Goal: Subscribe to service/newsletter

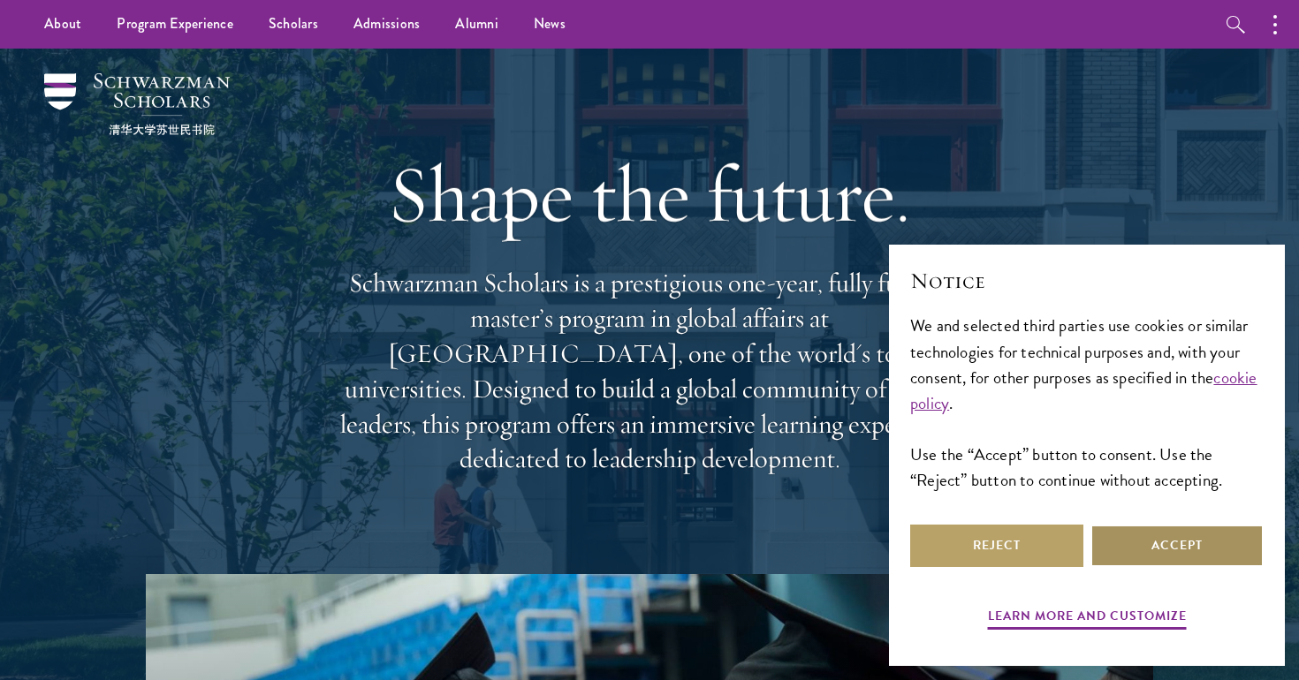
click at [1143, 530] on button "Accept" at bounding box center [1177, 546] width 173 height 42
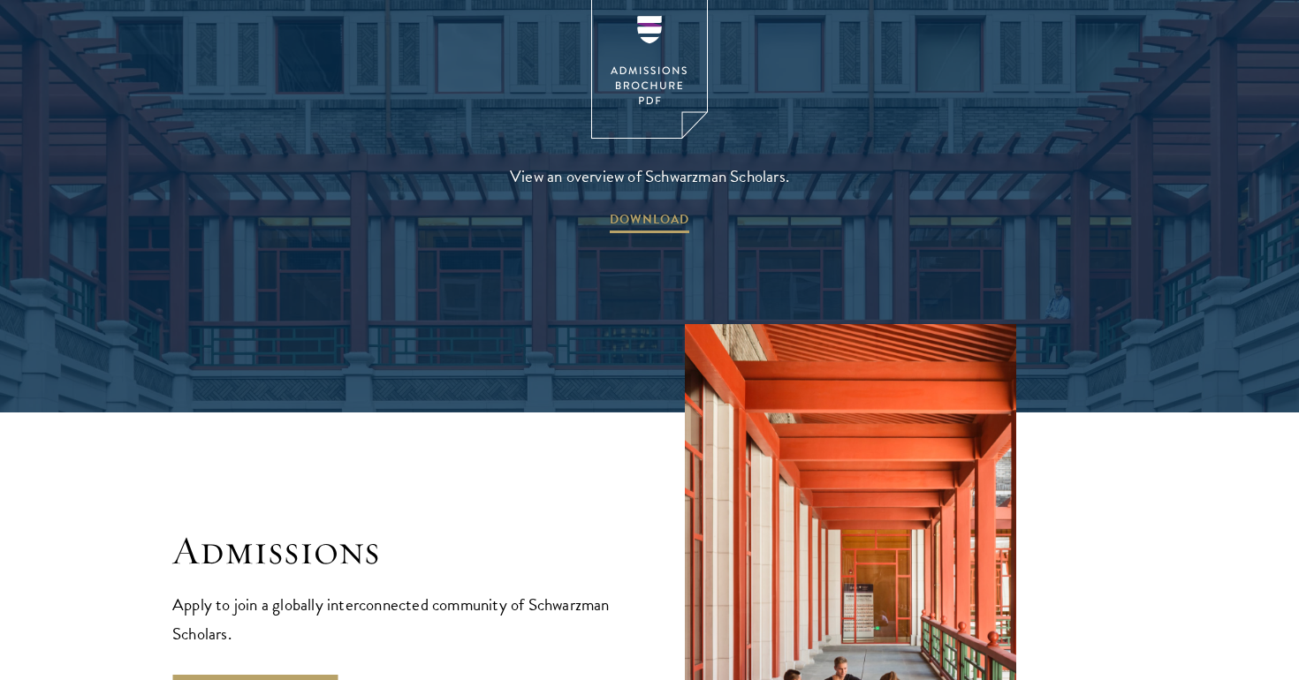
scroll to position [2894, 0]
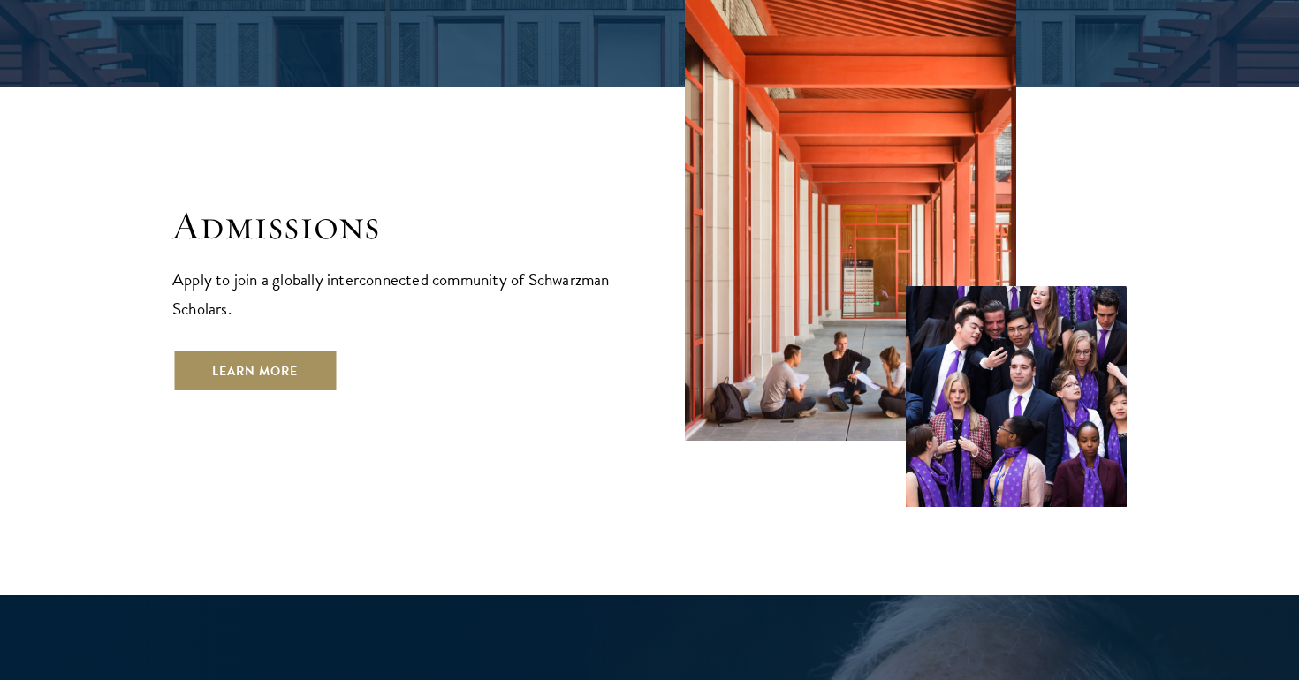
click at [252, 350] on link "Learn More" at bounding box center [254, 371] width 165 height 42
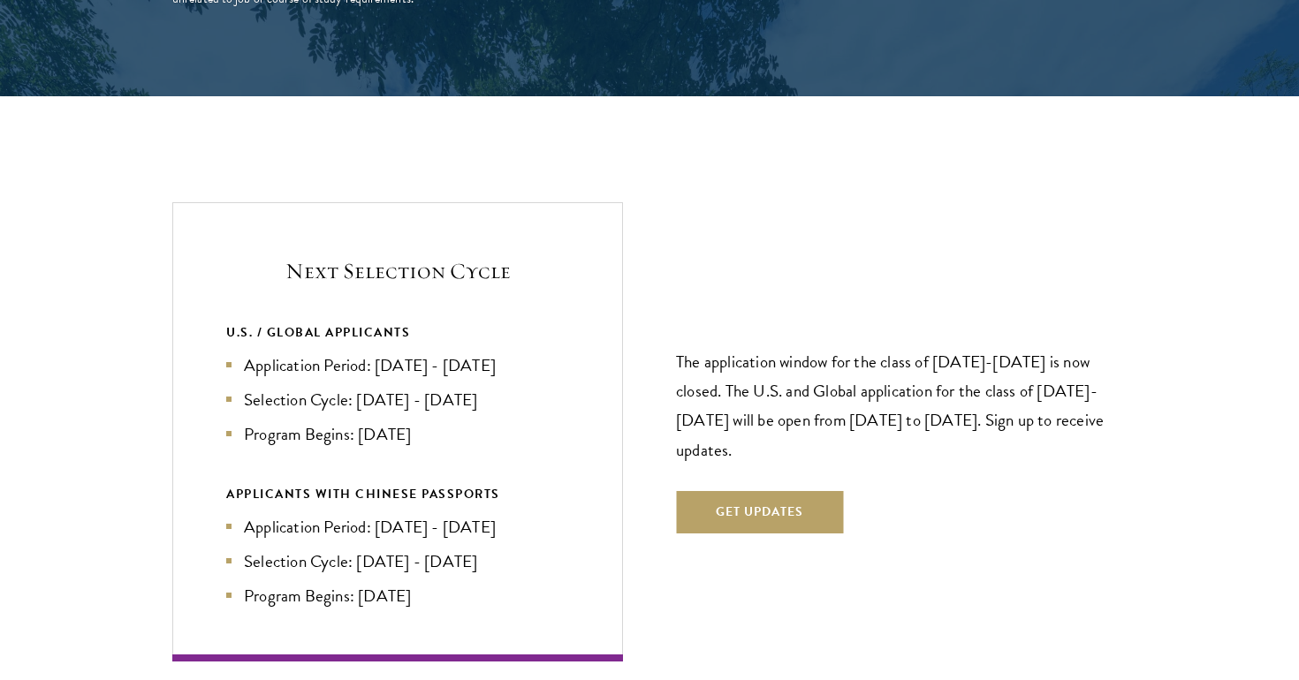
scroll to position [3667, 0]
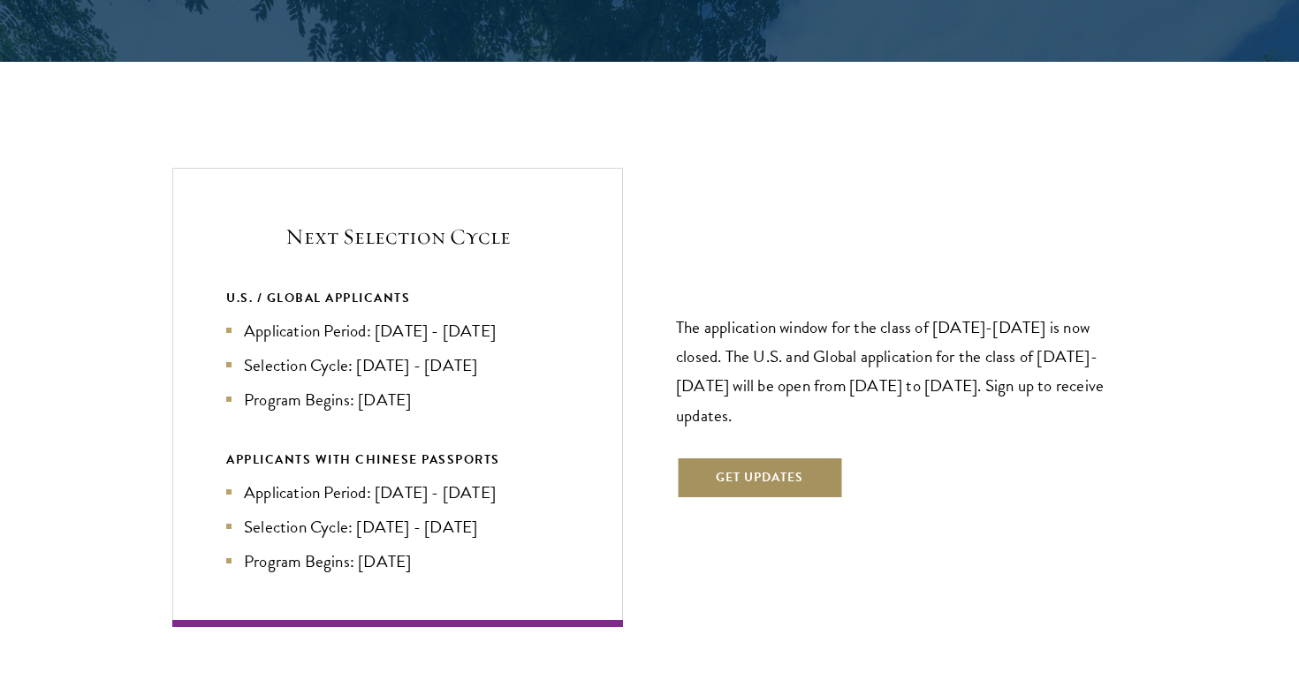
click at [793, 457] on button "Get Updates" at bounding box center [759, 478] width 167 height 42
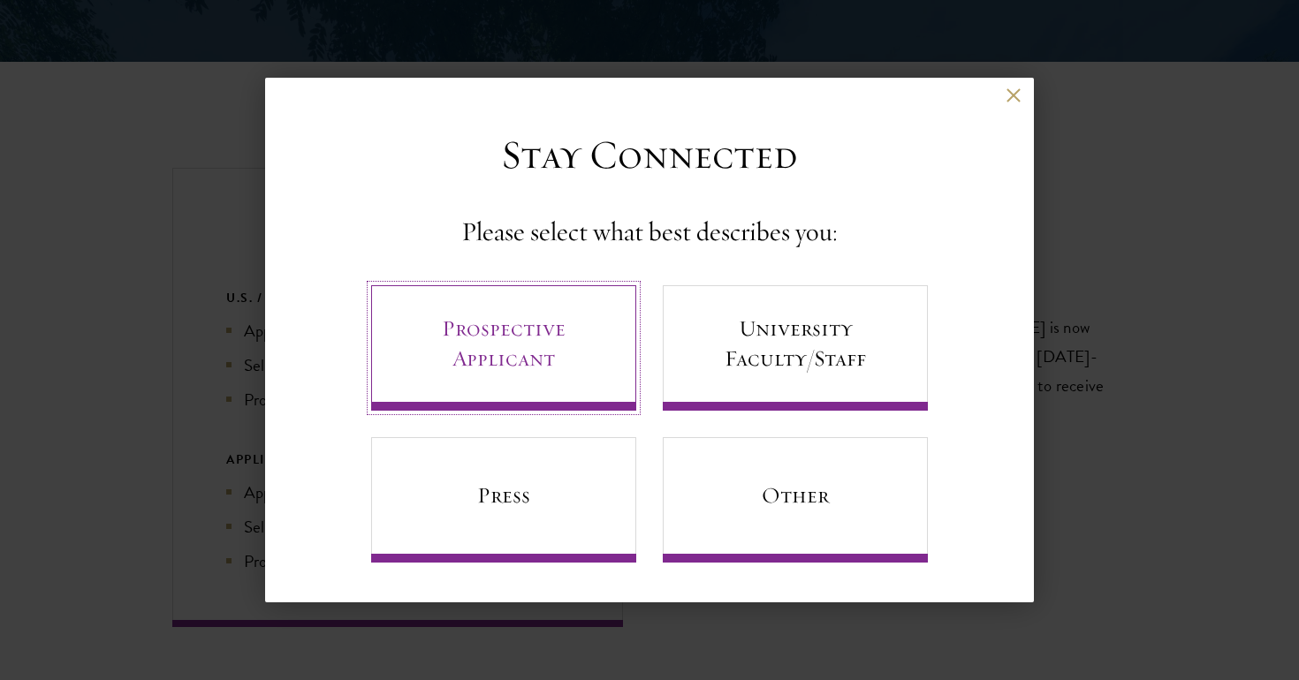
click at [535, 353] on link "Prospective Applicant" at bounding box center [503, 347] width 265 height 125
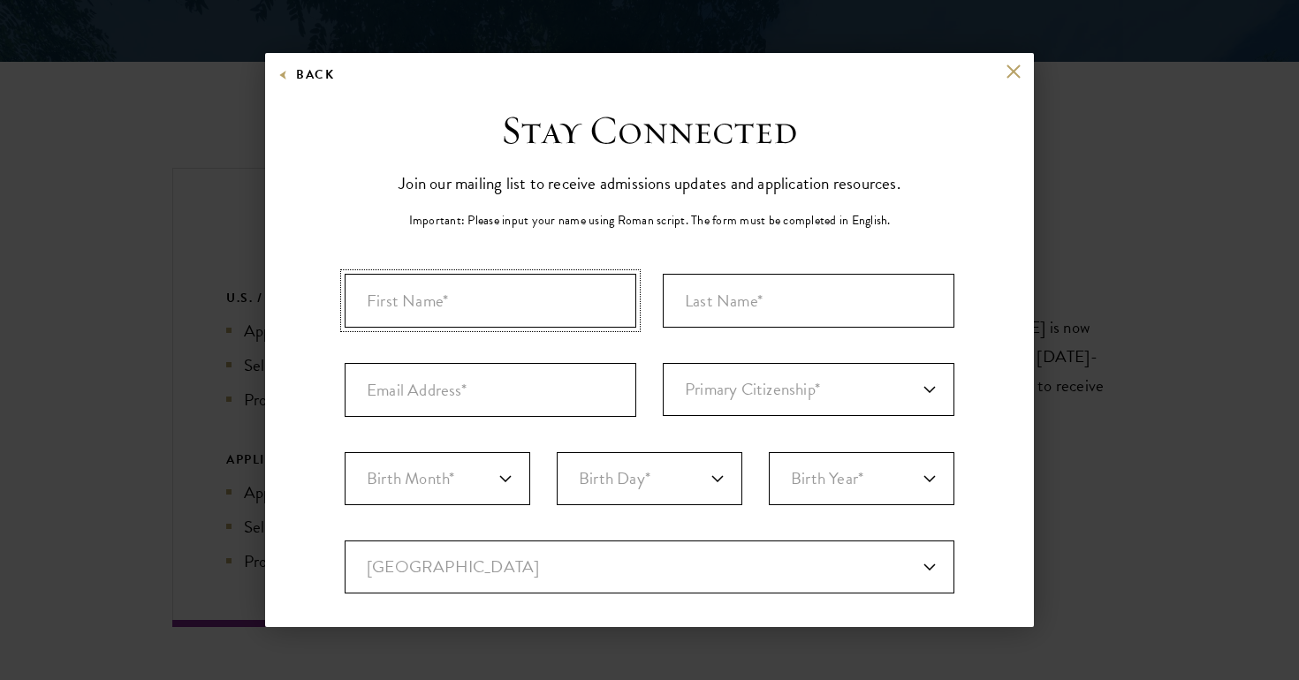
click at [517, 300] on input "First Name*" at bounding box center [491, 301] width 292 height 54
type input "Leanna"
click at [775, 308] on input "Last Name (Family Name)*" at bounding box center [809, 301] width 292 height 54
type input "Feng"
click at [415, 391] on input "Email Address*" at bounding box center [491, 390] width 292 height 54
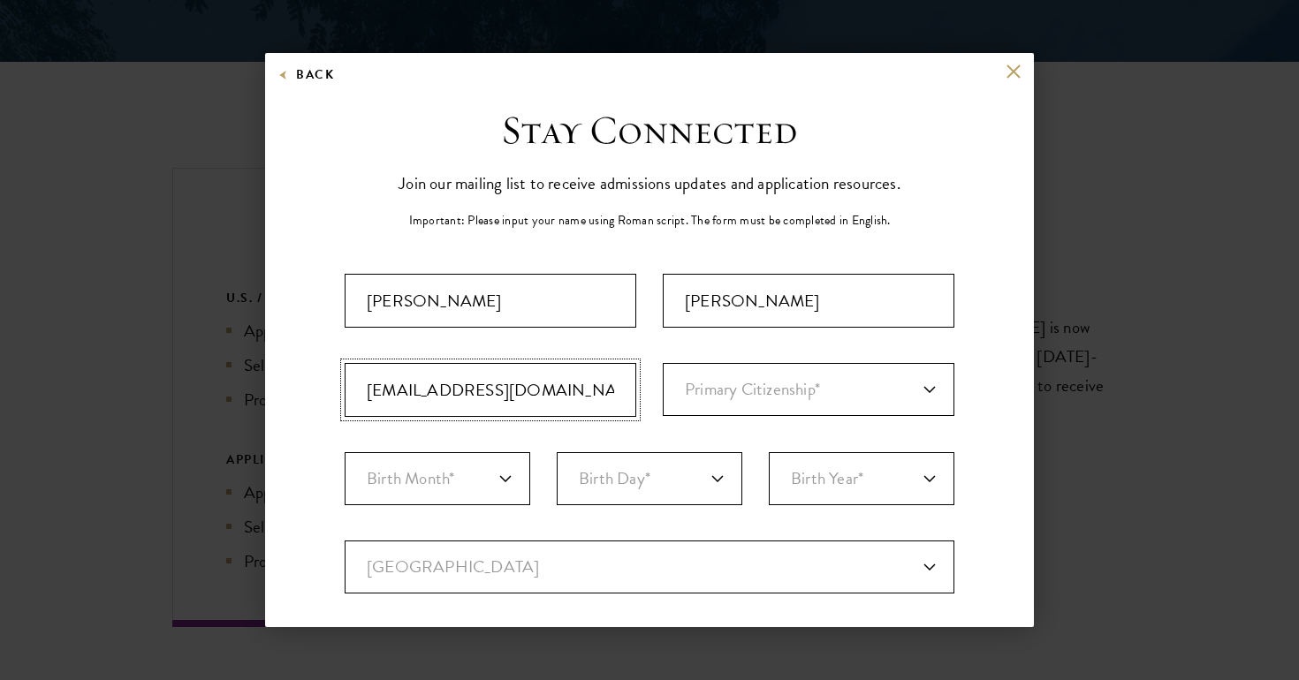
type input "leannafeng421@gmail.com"
click at [703, 397] on select "Primary Citizenship* Afghanistan Aland Islands Albania Algeria Andorra Angola A…" at bounding box center [809, 389] width 292 height 53
select select "US"
click at [414, 475] on select "Birth Month* January February March April May June July August September Octobe…" at bounding box center [438, 478] width 186 height 53
select select "04"
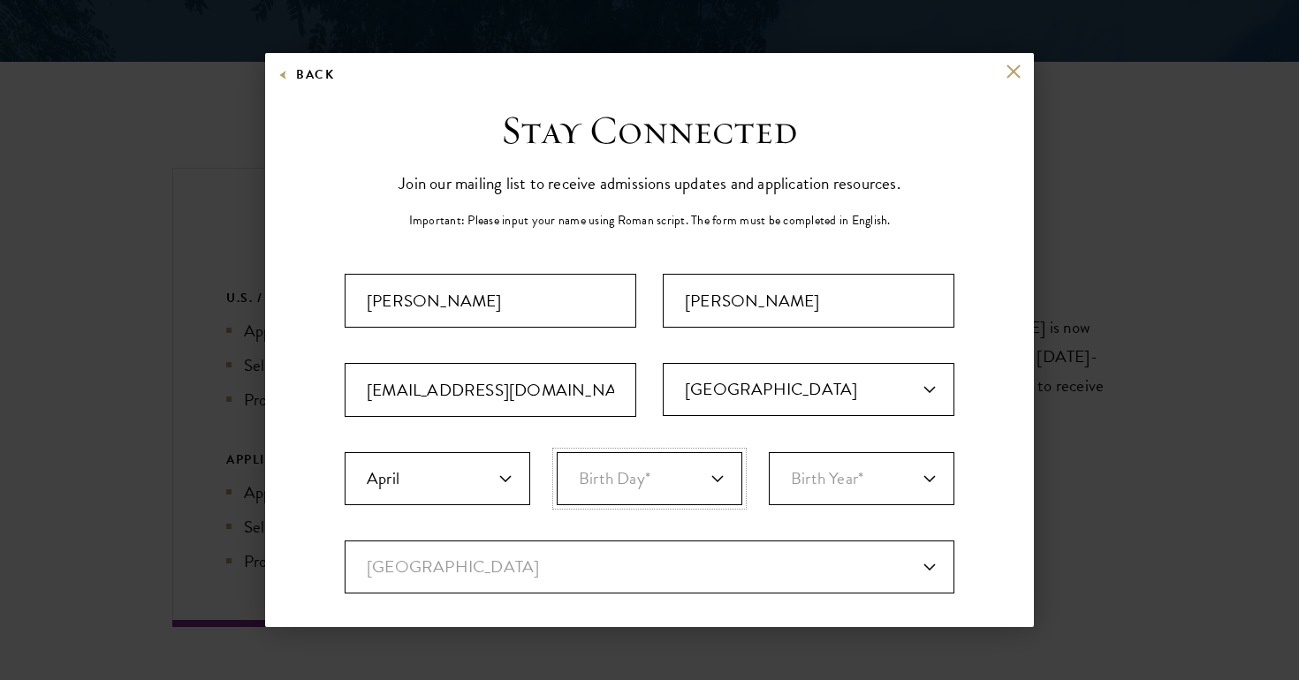
click at [642, 467] on select "Birth Day* 1 2 3 4 5 6 7 8 9 10 11 12 13 14 15 16 17 18 19 20 21 22 23 24 25 26…" at bounding box center [650, 478] width 186 height 53
select select "21"
click at [808, 478] on select "Birth Year* 2025 2024 2023 2022 2021 2020 2019 2018 2017 2016 2015 2014 2013 20…" at bounding box center [862, 478] width 186 height 53
select select "1999"
click at [786, 562] on select "Current Country Afghanistan Aland Islands Albania Algeria Andorra Angola Anguil…" at bounding box center [650, 567] width 610 height 53
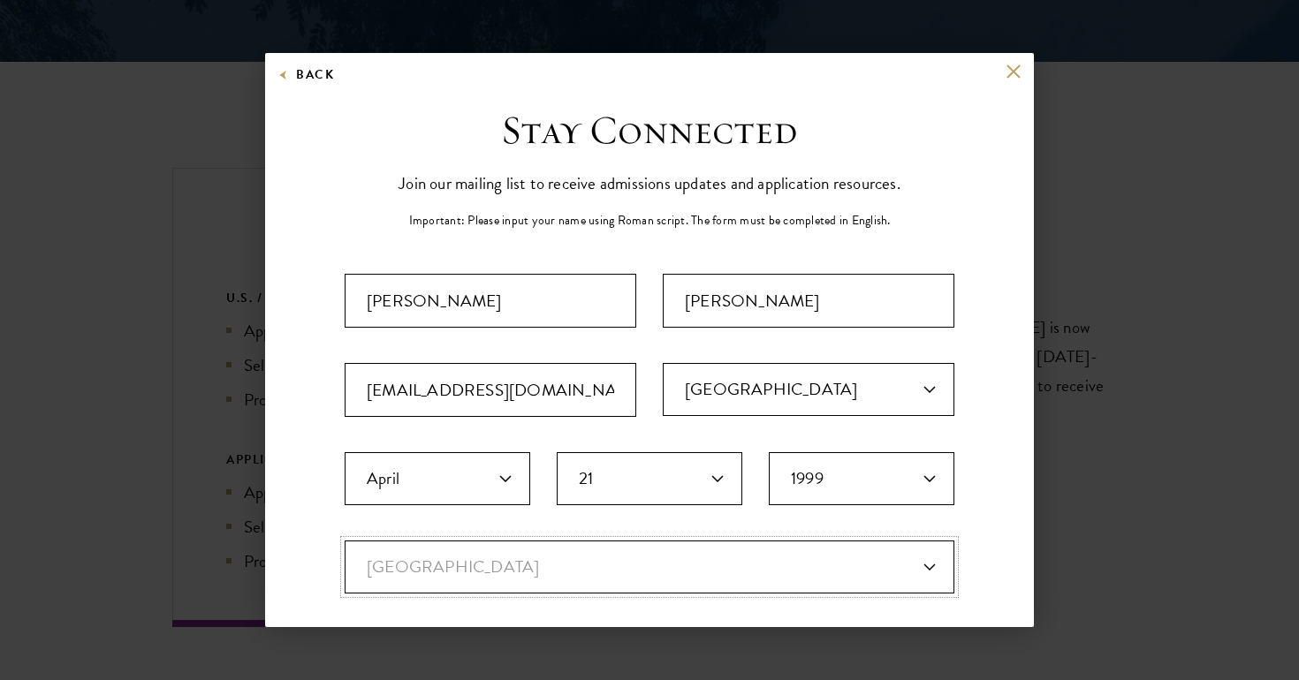
select select "US"
select select
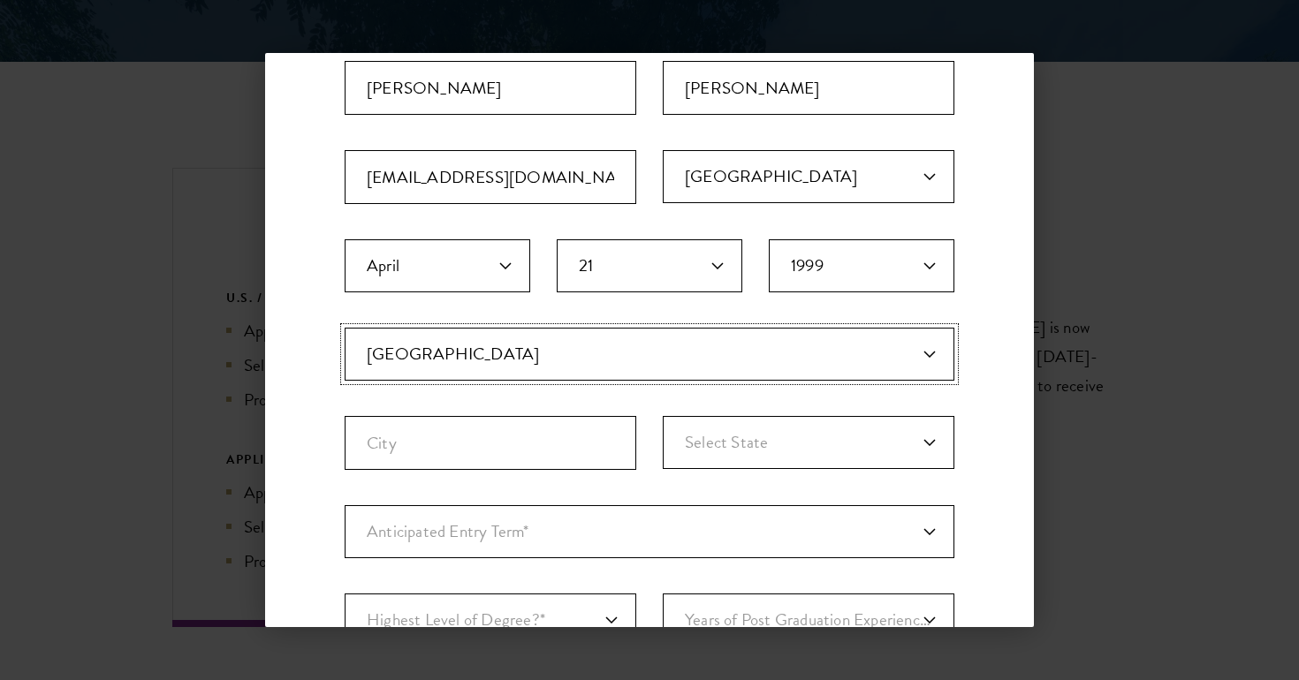
scroll to position [237, 0]
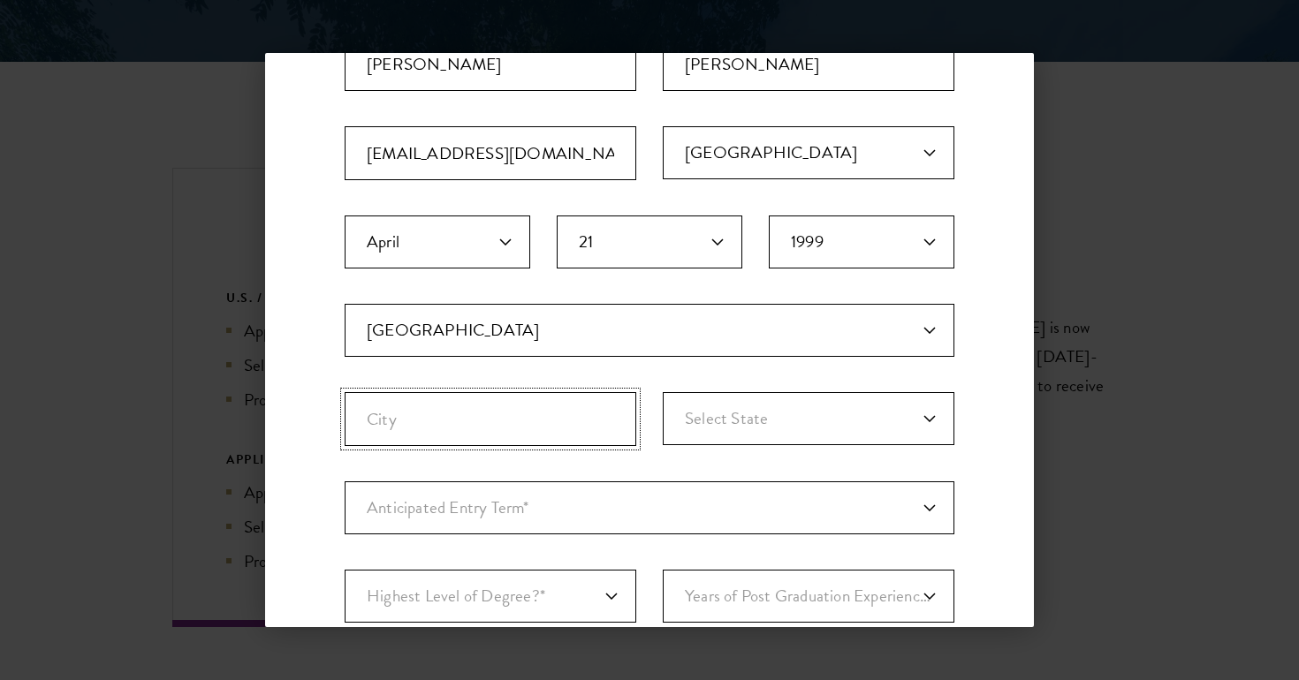
click at [561, 424] on input "City" at bounding box center [491, 419] width 292 height 54
type input "San Francisco"
click at [818, 420] on select "Select State Alabama Alaska American Samoa APO/FPO (AA) APO/FPO (AE) APO/FPO (A…" at bounding box center [809, 418] width 292 height 53
select select "CA"
click at [636, 516] on select "Anticipated Entry Term* August 2026 (Application opens April 2025) Just Explori…" at bounding box center [650, 508] width 610 height 53
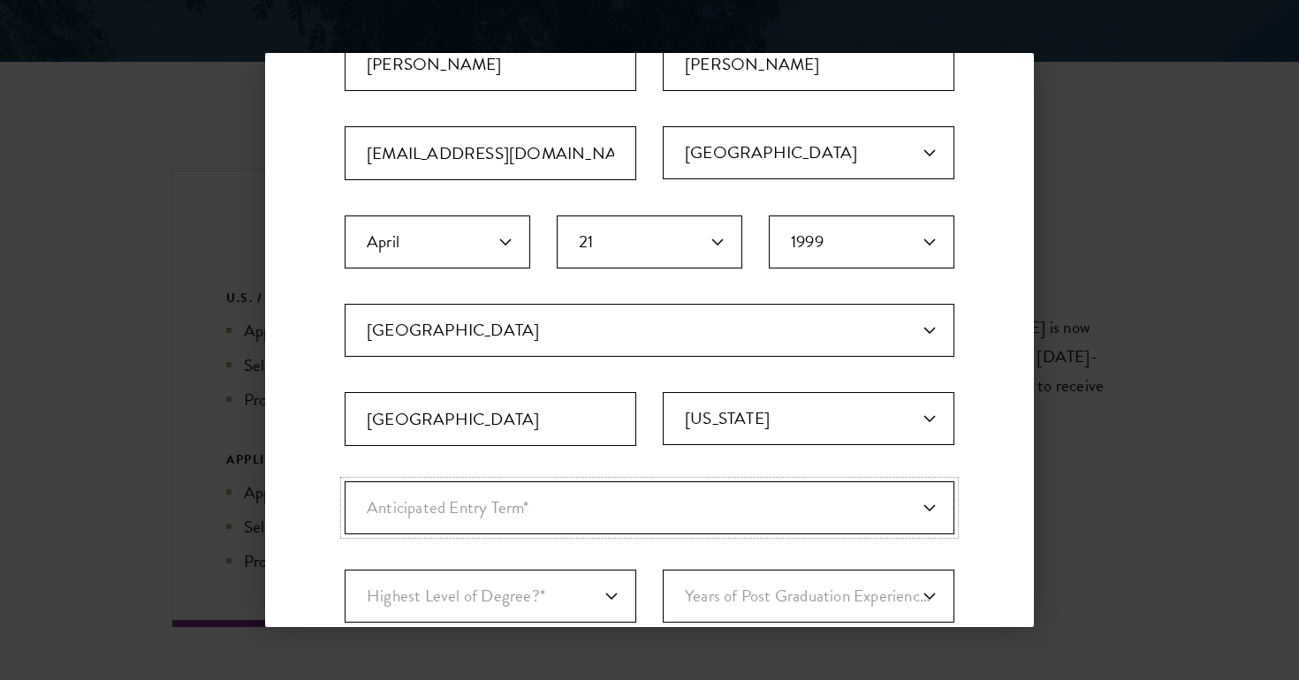
select select "e64b8ab3-eabb-4867-96d5-7e6b4840665f"
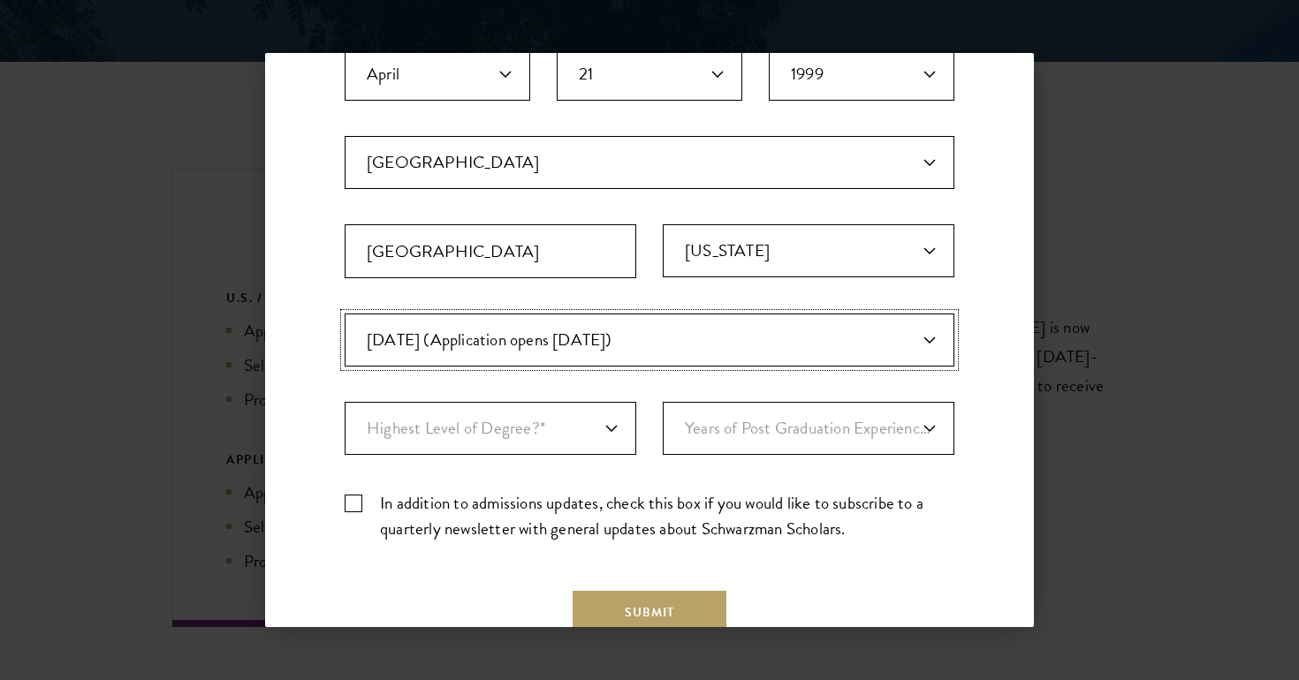
scroll to position [437, 0]
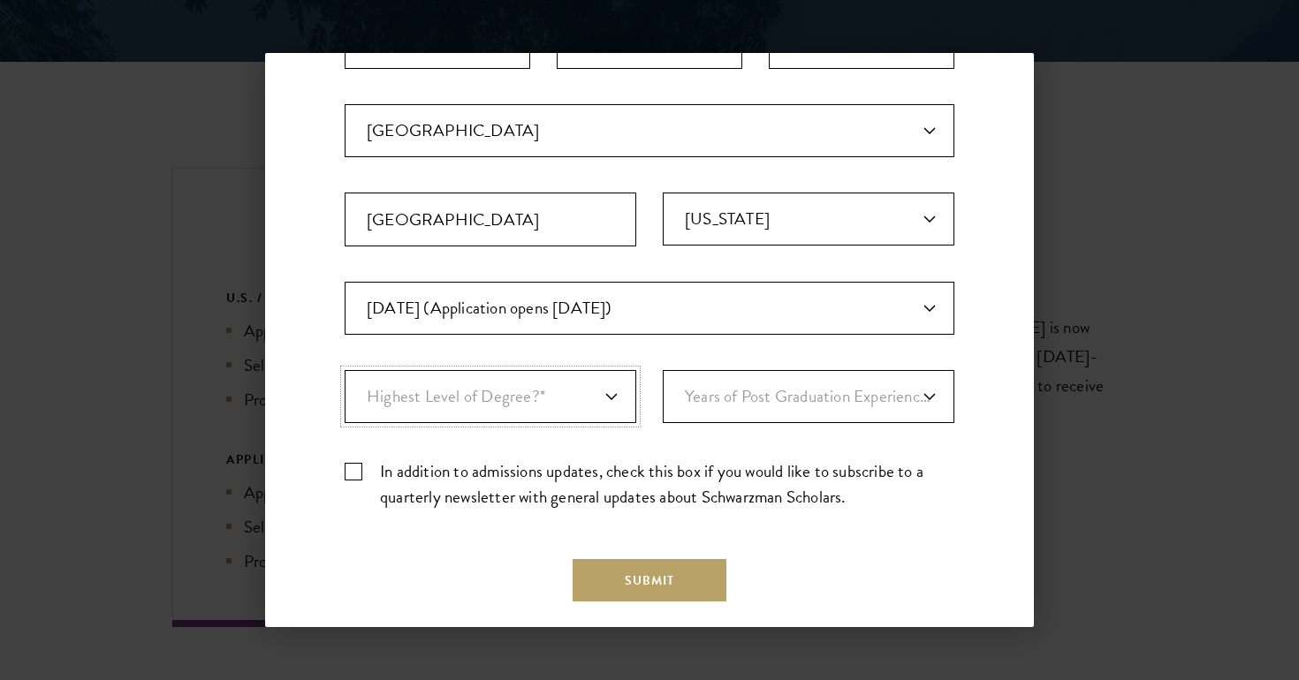
click at [602, 385] on select "Highest Level of Degree?* PHD Bachelor's Master's Current Undergraduate Student" at bounding box center [491, 396] width 292 height 53
select select "baef124f-e103-44b1-8ca6-5d0669438e44"
click at [708, 407] on select "Years of Post Graduation Experience?* 1 2 3 4 5 6 7 8 9 10" at bounding box center [809, 396] width 292 height 53
select select "4"
click at [353, 472] on label "In addition to admissions updates, check this box if you would like to subscrib…" at bounding box center [650, 484] width 610 height 51
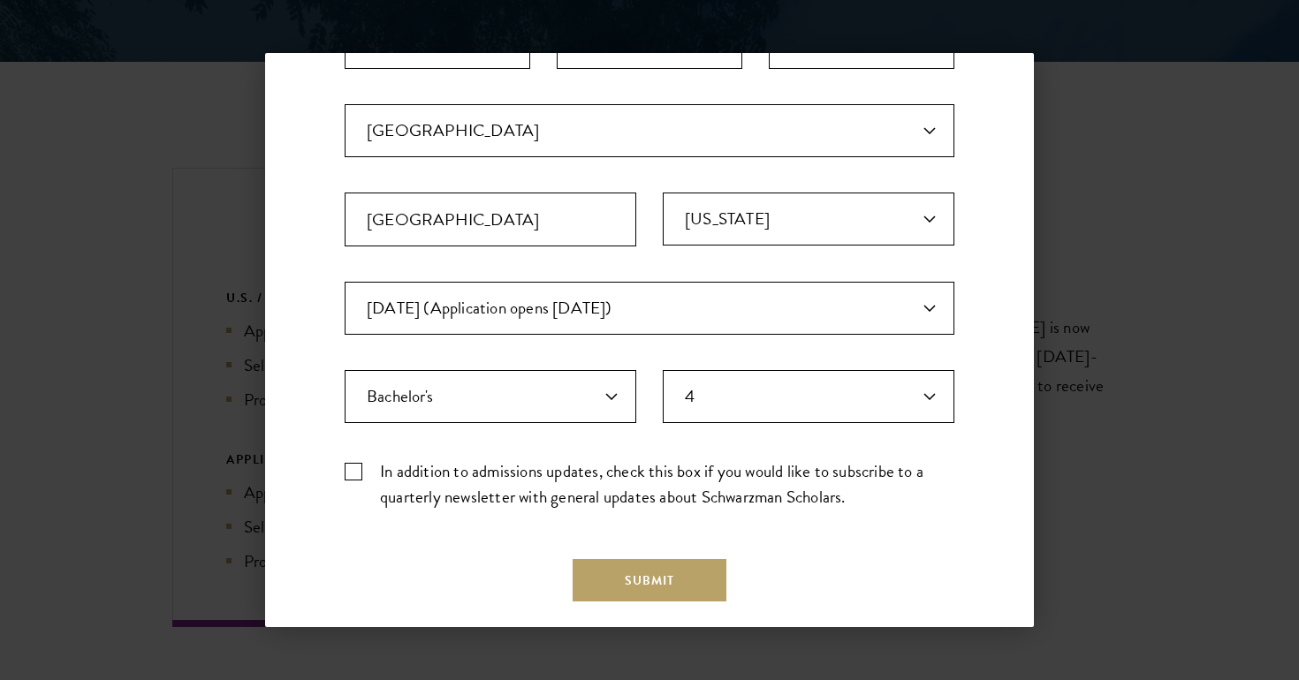
click at [353, 470] on input "In addition to admissions updates, check this box if you would like to subscrib…" at bounding box center [650, 464] width 610 height 11
checkbox input "true"
click at [593, 581] on button "Submit" at bounding box center [650, 580] width 154 height 42
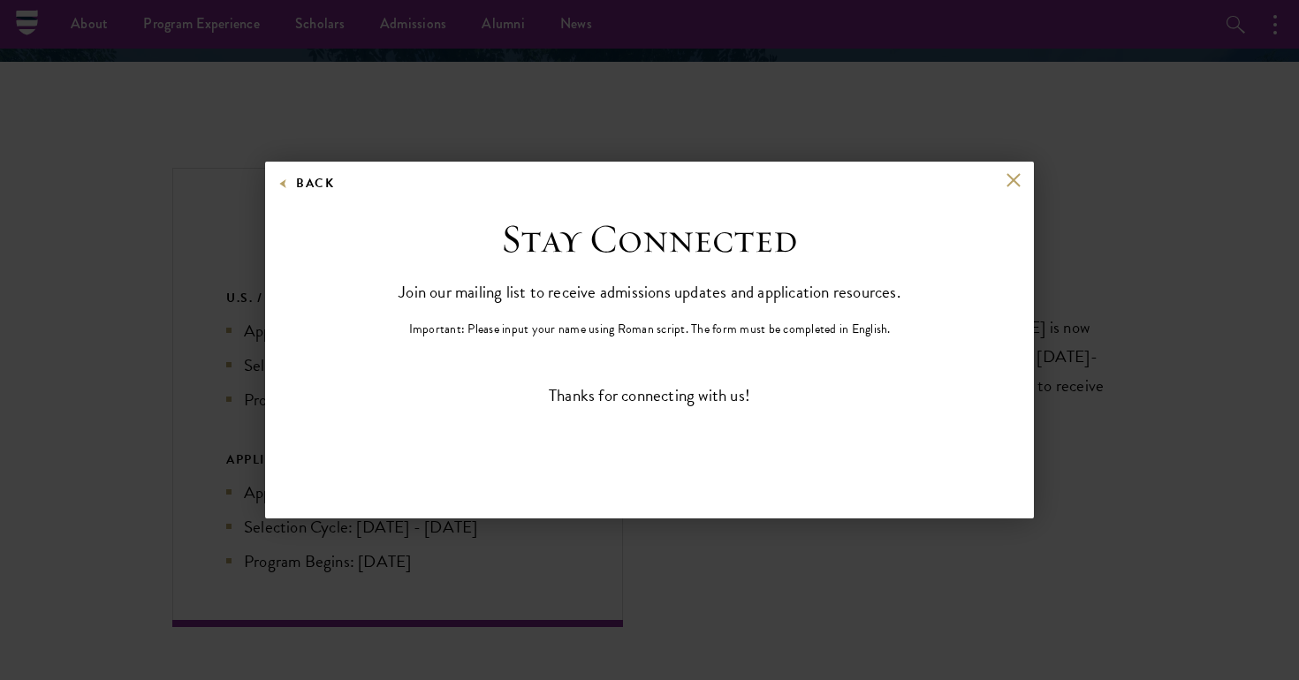
scroll to position [0, 0]
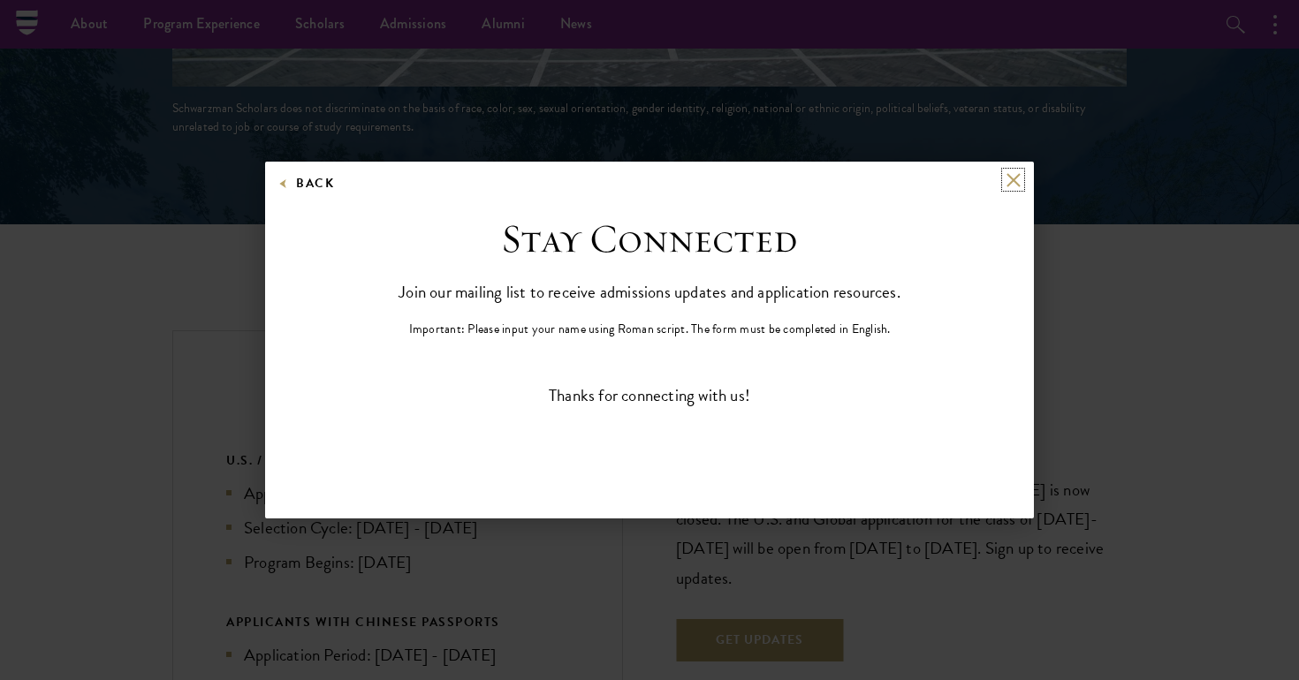
click at [1012, 182] on button at bounding box center [1013, 179] width 15 height 15
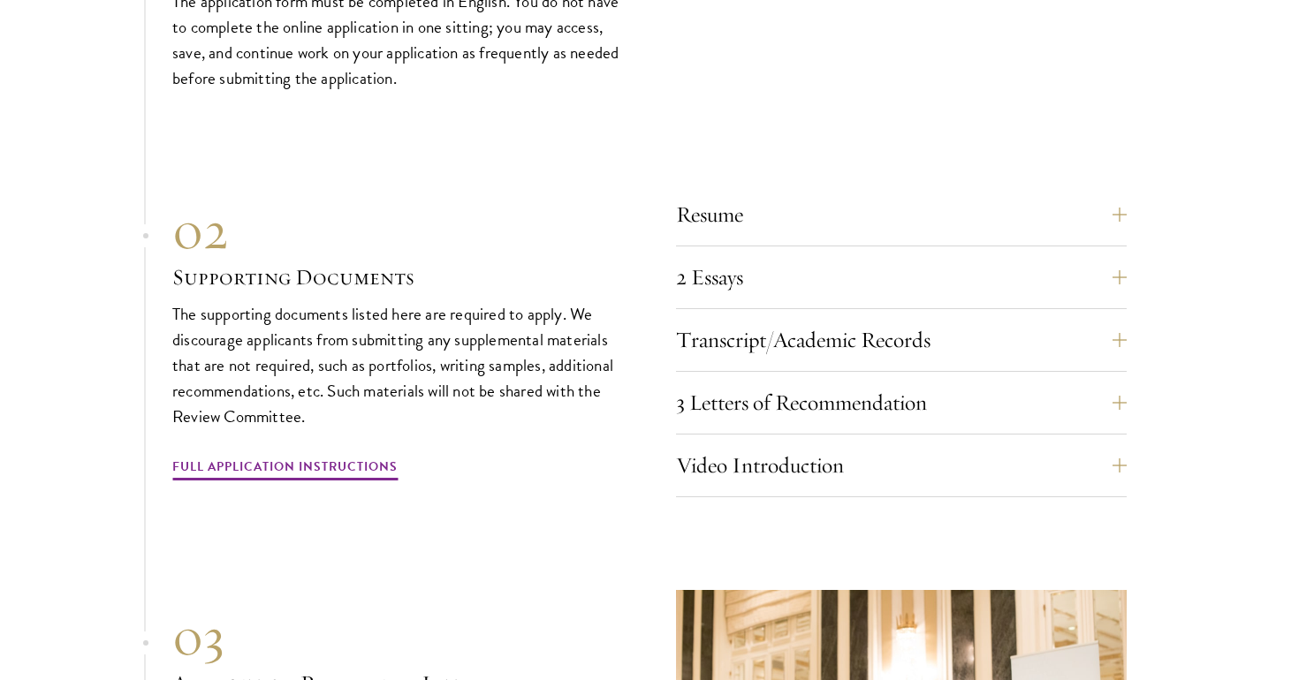
scroll to position [5480, 0]
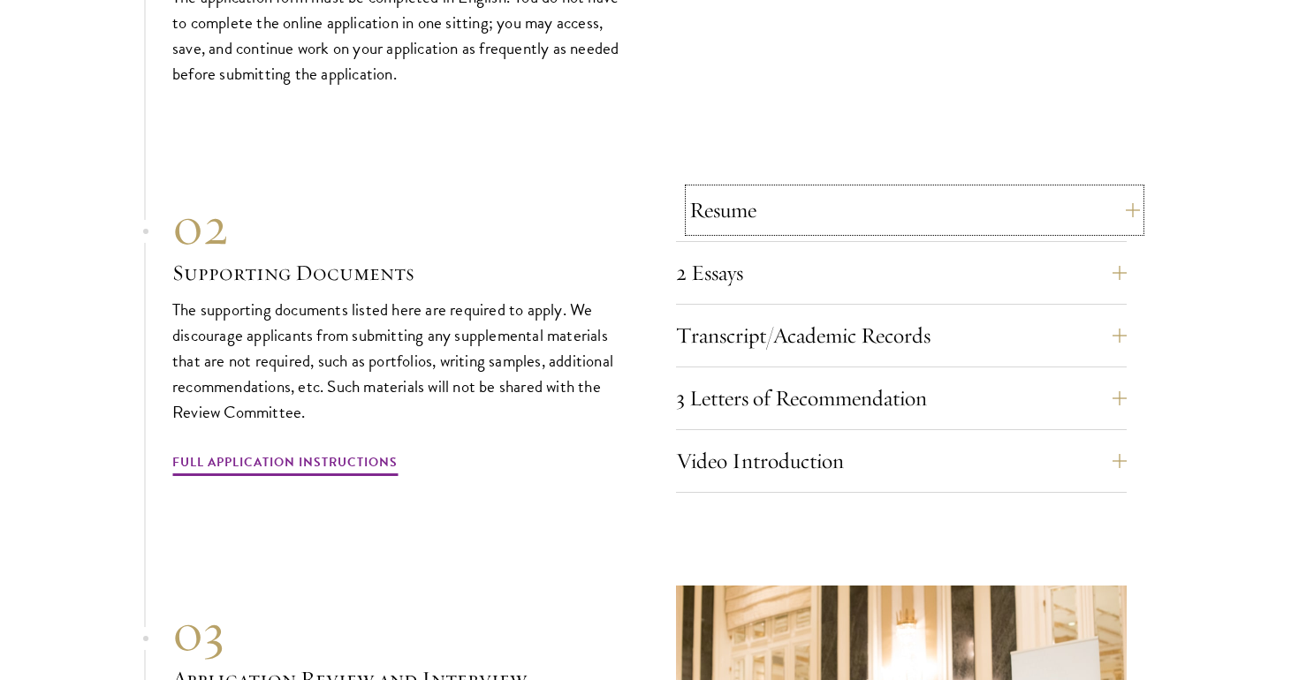
click at [1113, 189] on button "Resume" at bounding box center [914, 210] width 451 height 42
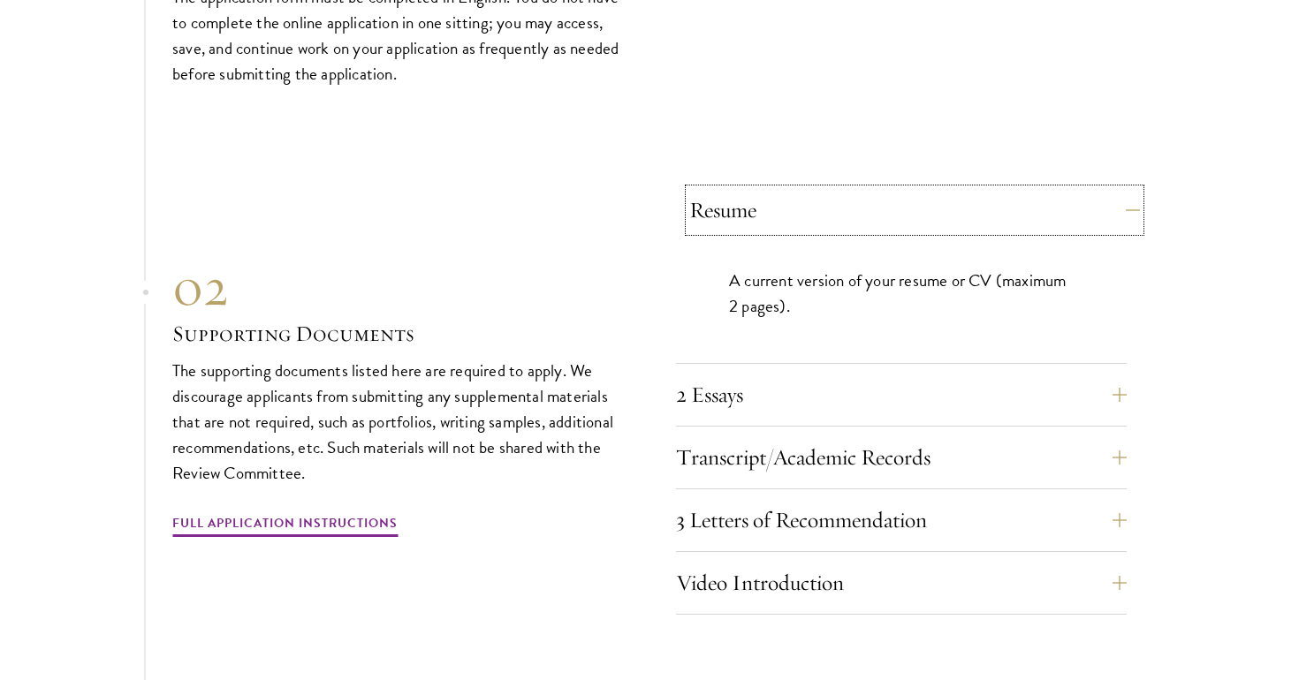
click at [1113, 189] on button "Resume" at bounding box center [914, 210] width 451 height 42
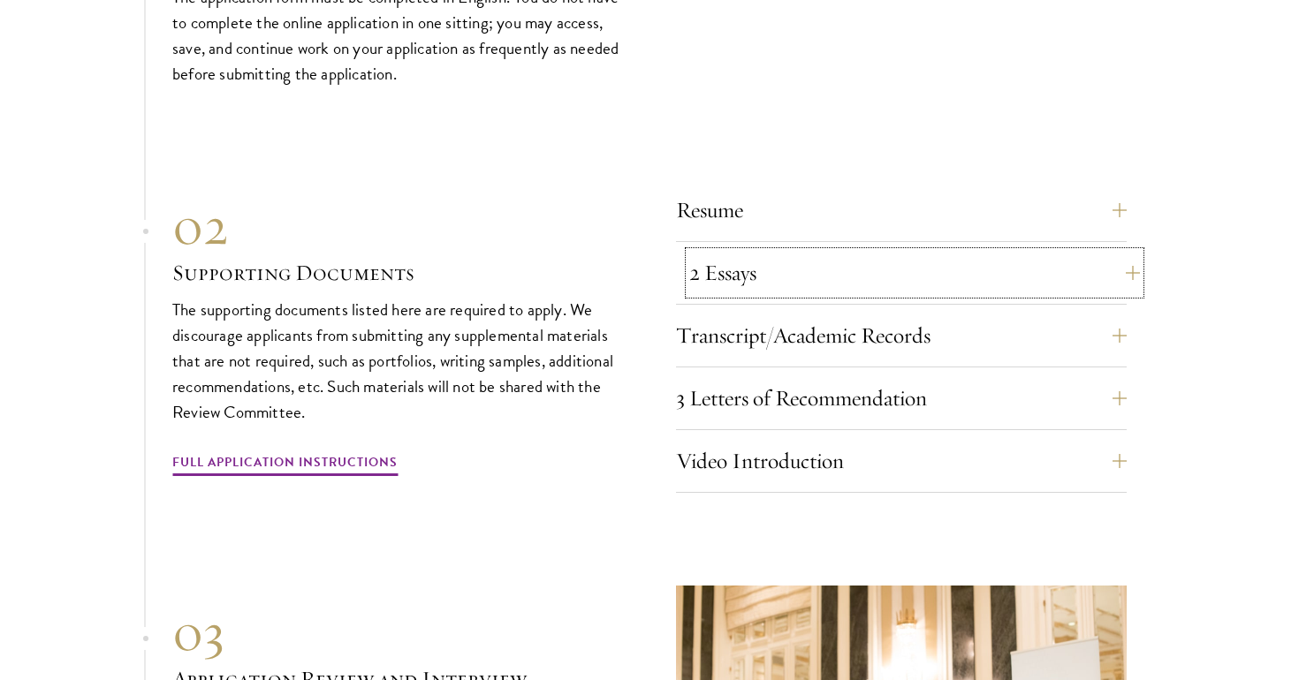
click at [1077, 252] on button "2 Essays" at bounding box center [914, 273] width 451 height 42
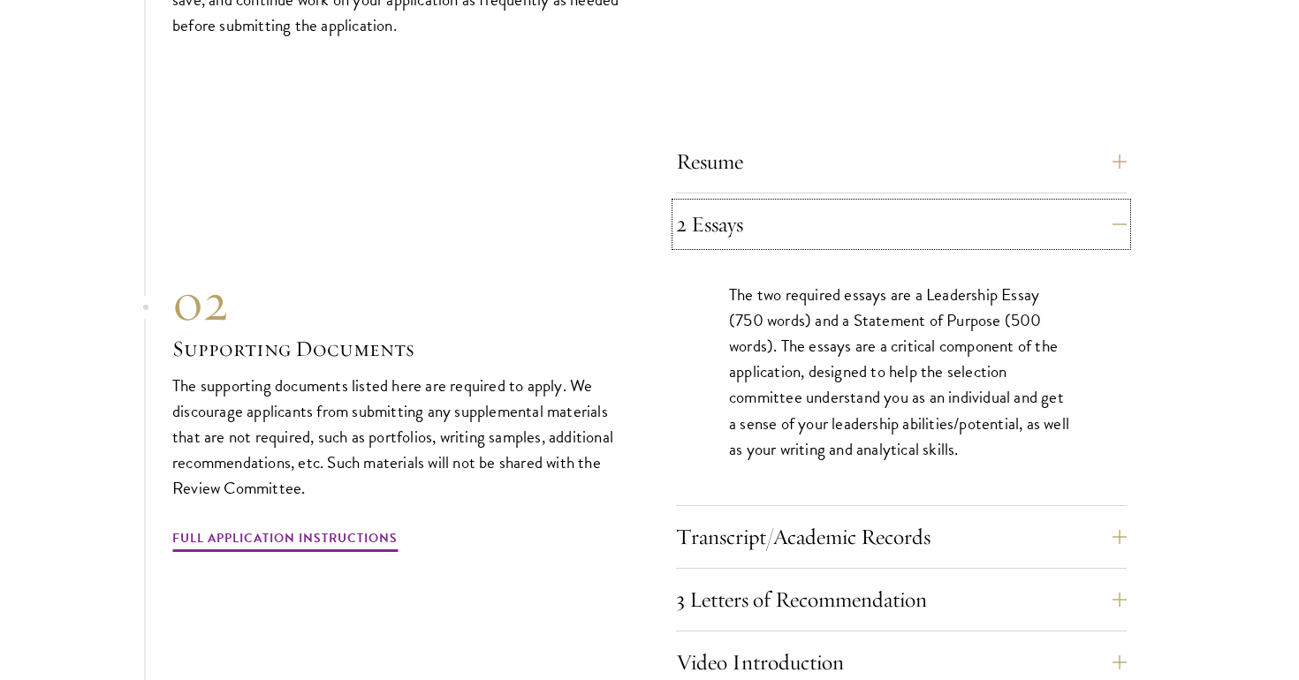
scroll to position [5712, 0]
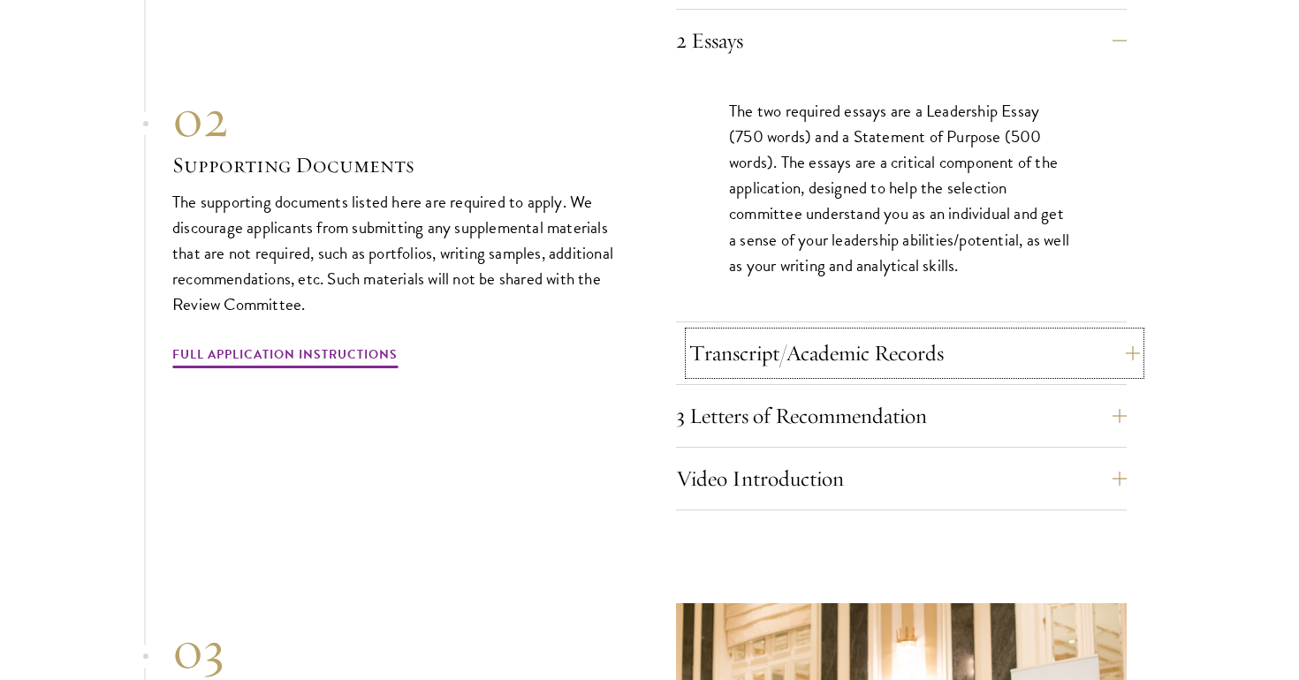
click at [1035, 332] on button "Transcript/Academic Records" at bounding box center [914, 353] width 451 height 42
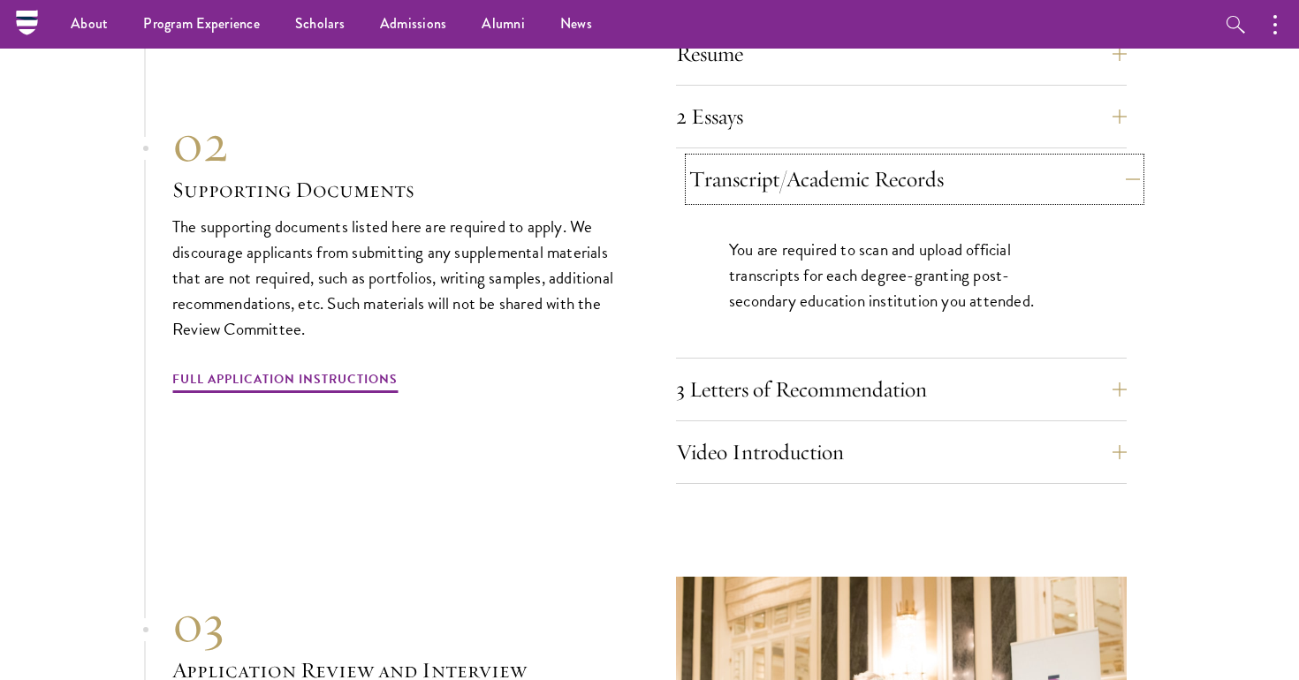
scroll to position [5587, 0]
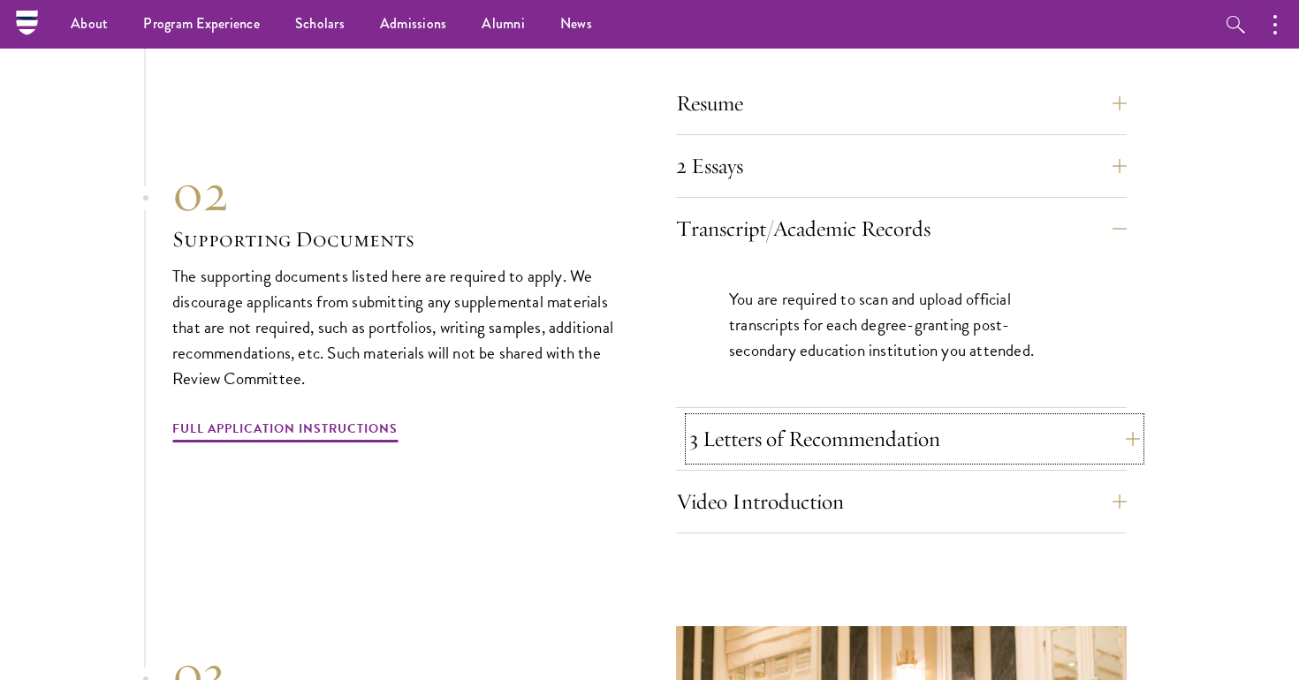
click at [1000, 418] on button "3 Letters of Recommendation" at bounding box center [914, 439] width 451 height 42
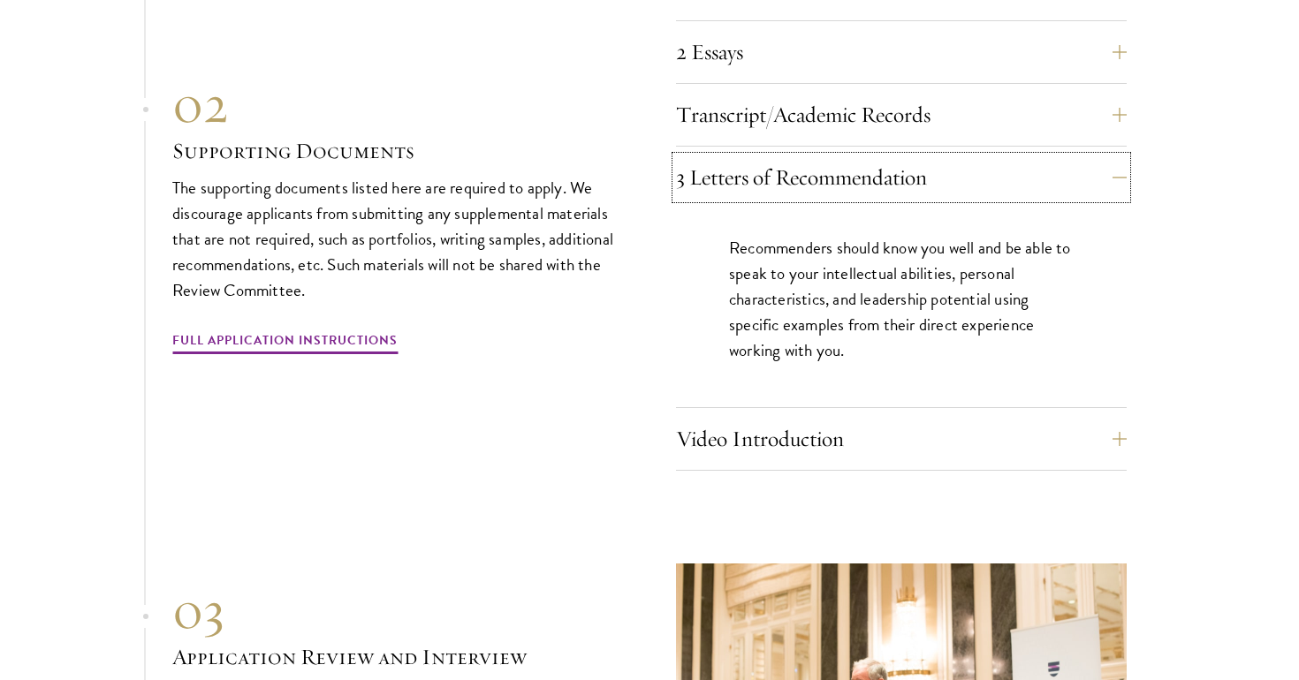
scroll to position [5881, 0]
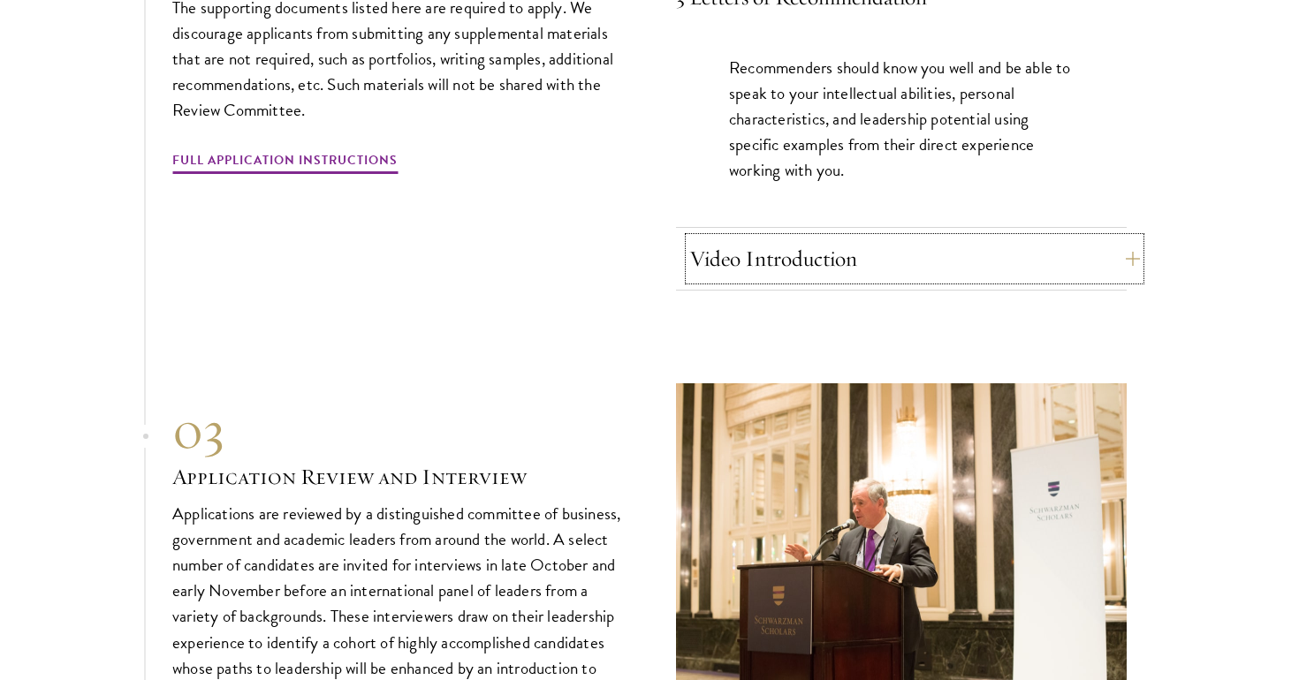
click at [1045, 238] on button "Video Introduction" at bounding box center [914, 259] width 451 height 42
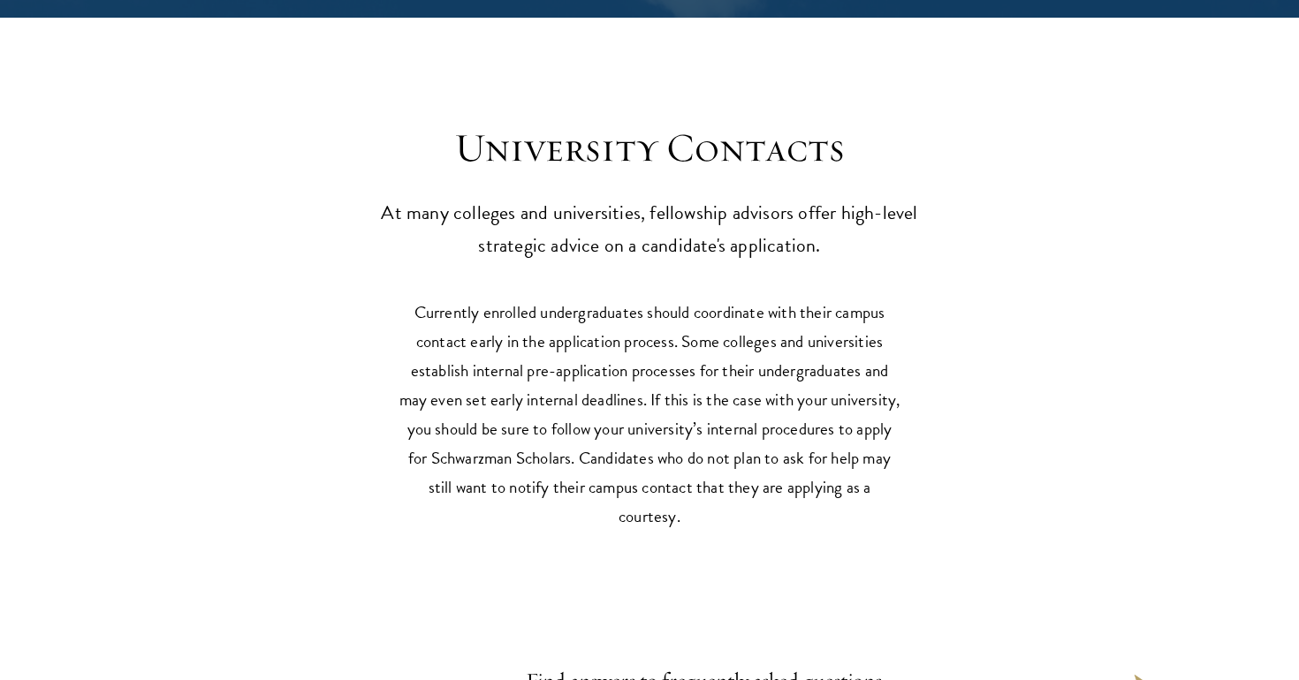
scroll to position [7780, 0]
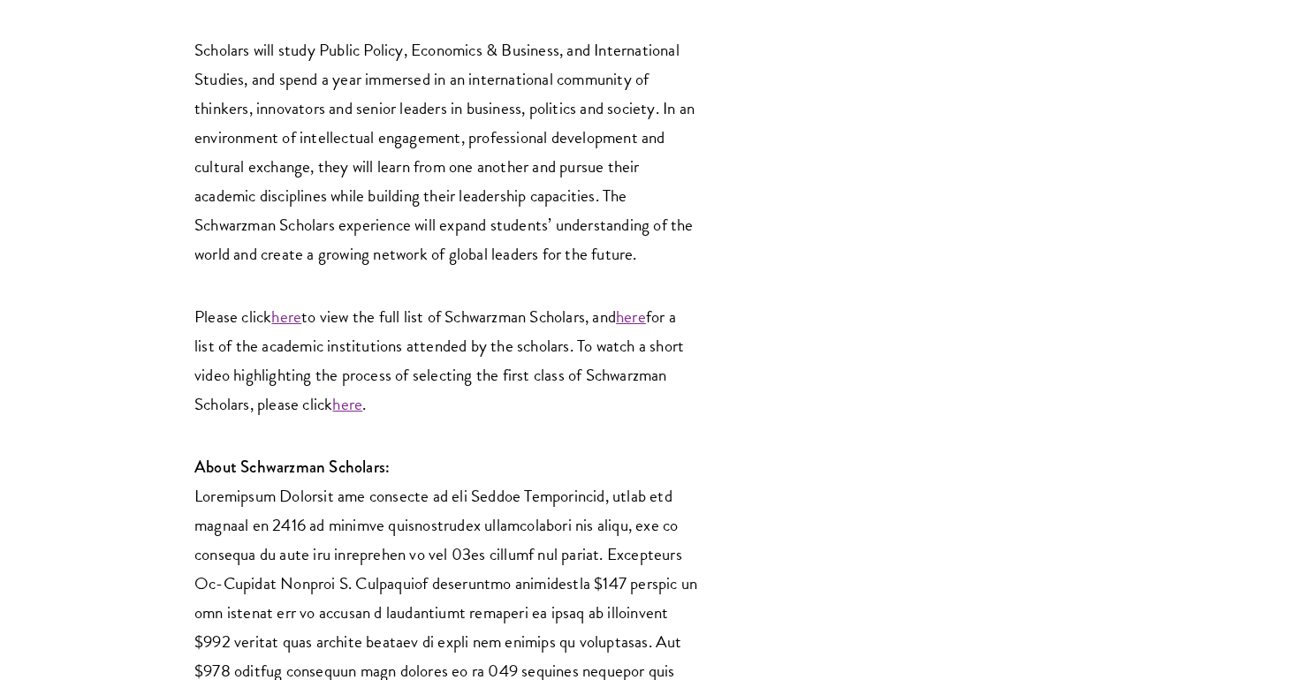
scroll to position [3285, 0]
